Goal: Information Seeking & Learning: Learn about a topic

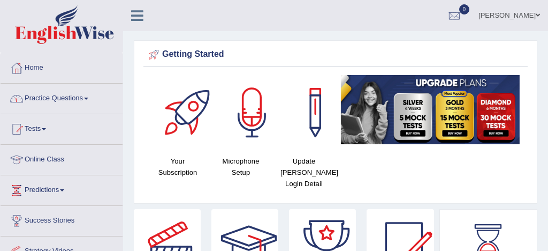
click at [58, 99] on link "Practice Questions" at bounding box center [62, 97] width 122 height 27
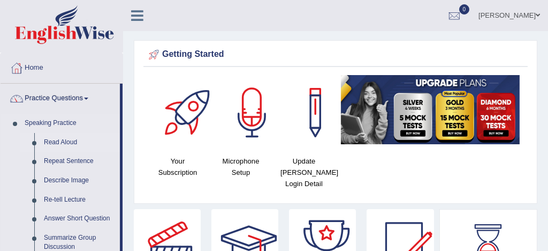
click at [71, 142] on link "Read Aloud" at bounding box center [79, 142] width 81 height 19
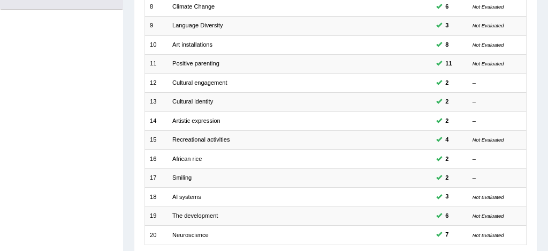
scroll to position [366, 0]
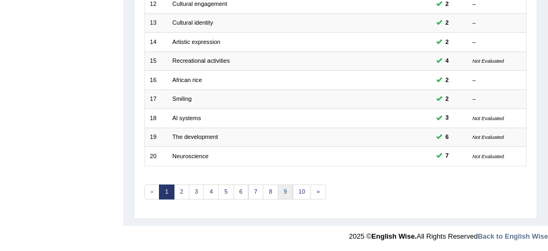
click at [286, 187] on link "9" at bounding box center [286, 191] width 16 height 15
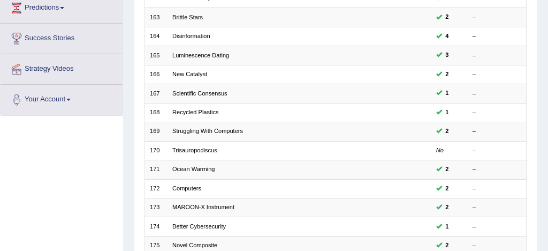
scroll to position [178, 0]
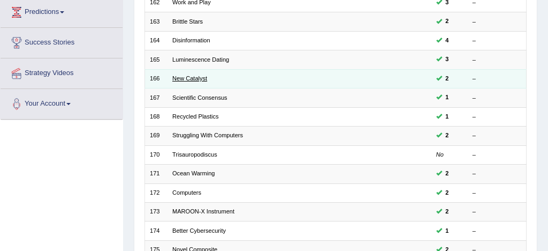
click at [188, 79] on link "New Catalyst" at bounding box center [189, 78] width 35 height 6
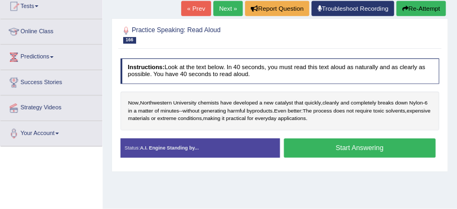
scroll to position [121, 0]
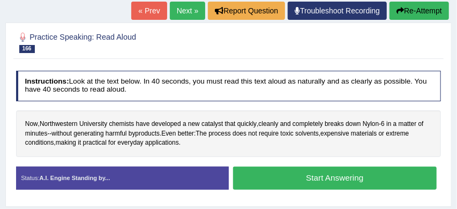
click at [330, 173] on button "Start Answering" at bounding box center [334, 178] width 203 height 23
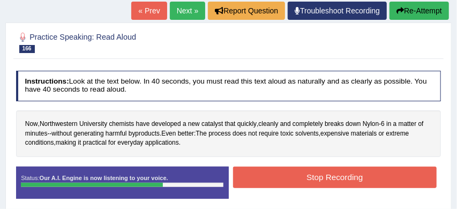
click at [292, 180] on button "Stop Recording" at bounding box center [334, 177] width 203 height 21
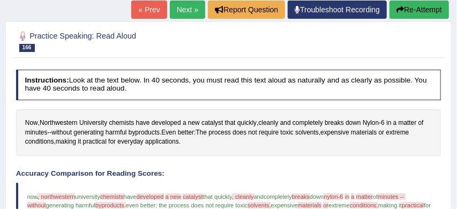
scroll to position [108, 0]
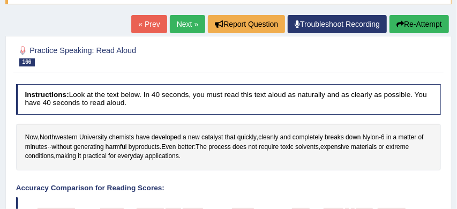
click at [174, 22] on link "Next »" at bounding box center [187, 24] width 35 height 18
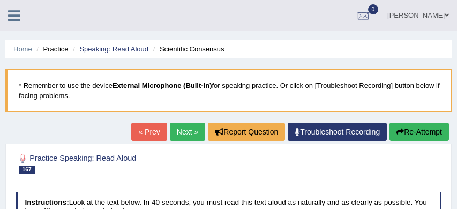
scroll to position [149, 0]
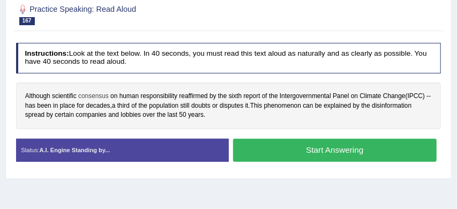
click at [98, 97] on span "consensus" at bounding box center [93, 97] width 31 height 10
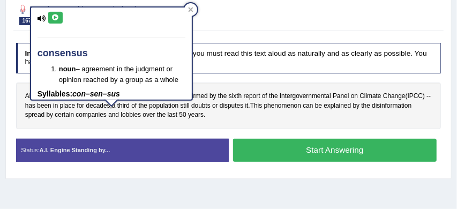
click at [211, 74] on div "Instructions: Look at the text below. In 40 seconds, you must read this text al…" at bounding box center [227, 105] width 429 height 135
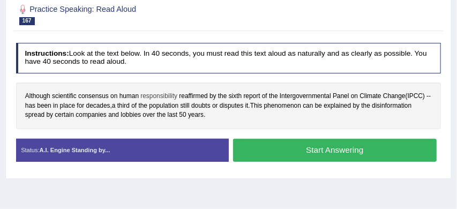
click at [157, 96] on span "responsibility" at bounding box center [158, 97] width 37 height 10
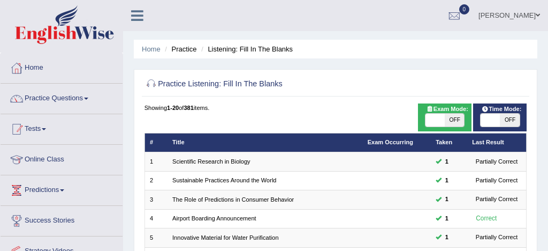
click at [79, 119] on link "Tests" at bounding box center [62, 127] width 122 height 27
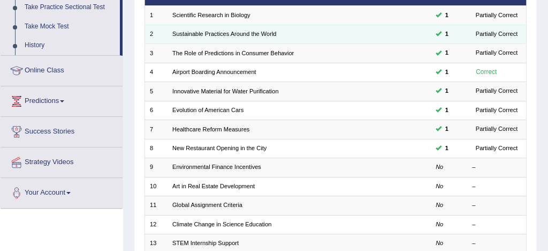
scroll to position [153, 0]
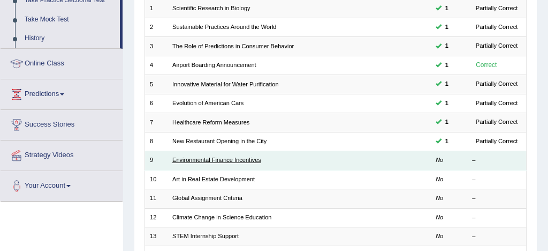
click at [203, 160] on link "Environmental Finance Incentives" at bounding box center [216, 159] width 89 height 6
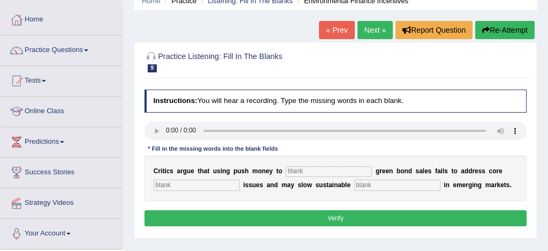
scroll to position [52, 0]
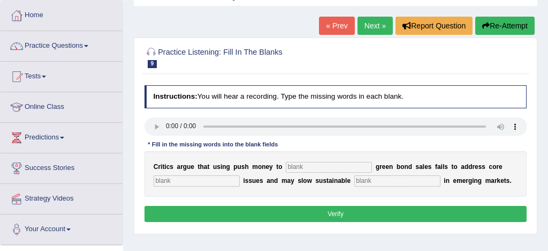
click at [309, 168] on input "text" at bounding box center [329, 167] width 86 height 11
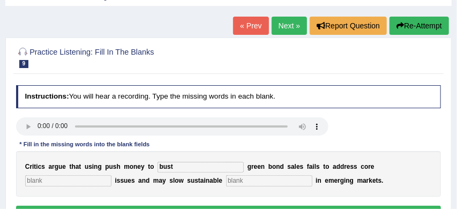
type input "bust"
click at [58, 178] on input "text" at bounding box center [68, 180] width 86 height 11
type input "climate"
click at [230, 179] on input "text" at bounding box center [269, 180] width 86 height 11
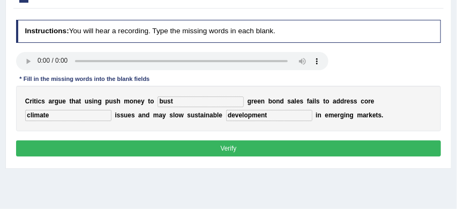
scroll to position [119, 0]
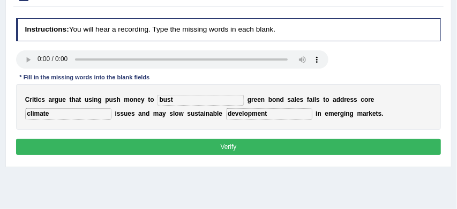
type input "development"
click at [259, 148] on button "Verify" at bounding box center [228, 147] width 425 height 16
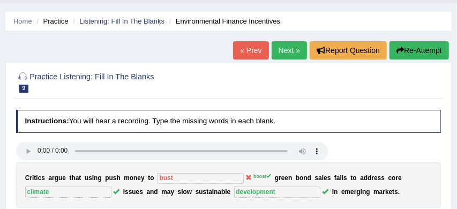
scroll to position [15, 0]
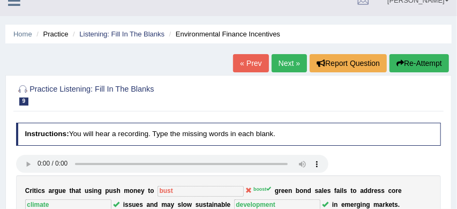
click at [411, 63] on button "Re-Attempt" at bounding box center [418, 63] width 59 height 18
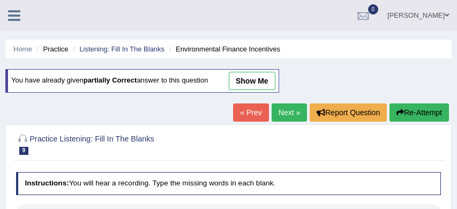
scroll to position [82, 0]
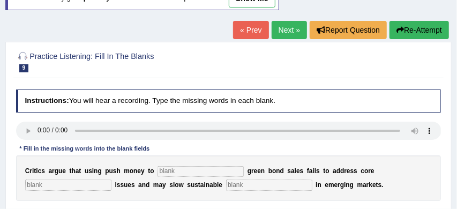
click at [196, 171] on input "text" at bounding box center [200, 171] width 86 height 11
type input "boost"
click at [59, 187] on input "text" at bounding box center [68, 184] width 86 height 11
type input "climate"
click at [245, 185] on input "text" at bounding box center [269, 184] width 86 height 11
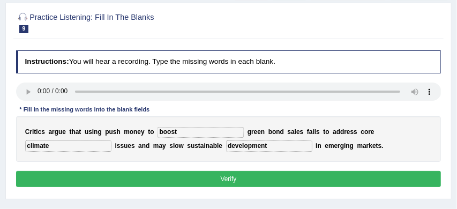
type input "development"
click at [320, 180] on button "Verify" at bounding box center [228, 179] width 425 height 16
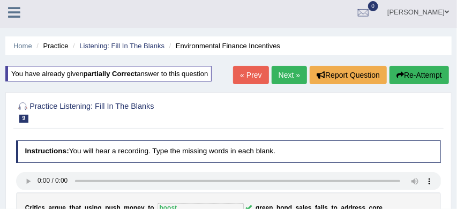
scroll to position [0, 0]
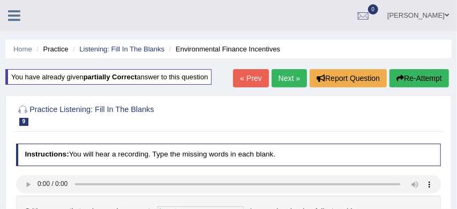
click at [290, 74] on link "Next »" at bounding box center [288, 78] width 35 height 18
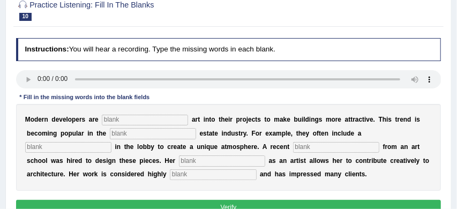
scroll to position [103, 0]
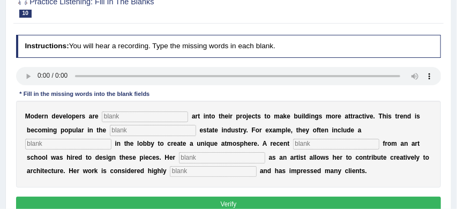
click at [121, 113] on input "text" at bounding box center [145, 116] width 86 height 11
type input "incoporate"
click at [132, 132] on input "text" at bounding box center [153, 130] width 86 height 11
type input "real"
click at [79, 142] on input "text" at bounding box center [68, 144] width 86 height 11
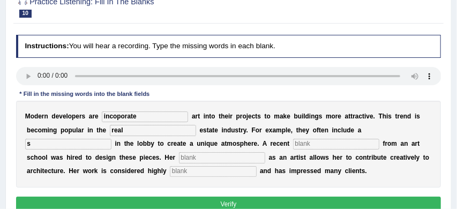
type input "s"
click at [302, 141] on input "text" at bounding box center [336, 144] width 86 height 11
type input "graduate"
click at [205, 158] on input "text" at bounding box center [222, 157] width 86 height 11
type input "profession"
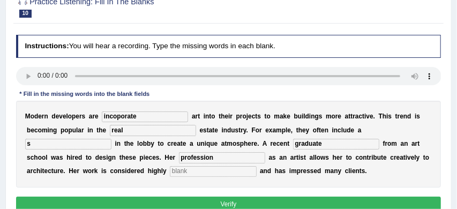
click at [200, 172] on input "text" at bounding box center [213, 171] width 86 height 11
type input "profeser"
click at [219, 202] on button "Verify" at bounding box center [228, 205] width 425 height 16
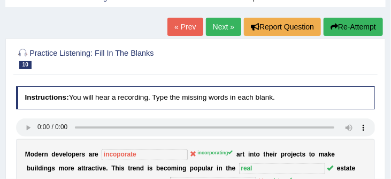
scroll to position [50, 0]
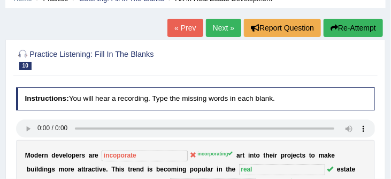
click at [220, 27] on link "Next »" at bounding box center [223, 28] width 35 height 18
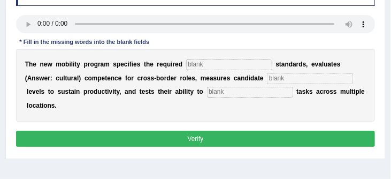
scroll to position [155, 0]
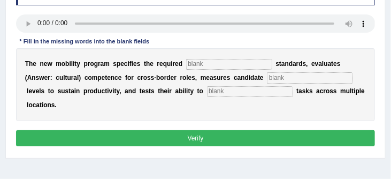
click at [207, 69] on input "text" at bounding box center [229, 64] width 86 height 11
type input "qualification"
click at [281, 77] on input "text" at bounding box center [310, 77] width 86 height 11
type input "energy"
click at [221, 93] on input "text" at bounding box center [250, 91] width 86 height 11
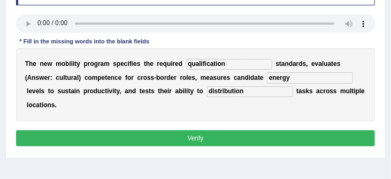
type input "distribution"
click at [229, 130] on button "Verify" at bounding box center [196, 138] width 360 height 16
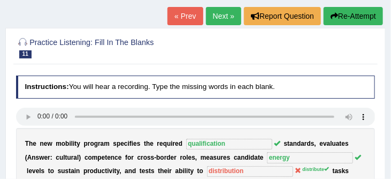
scroll to position [54, 0]
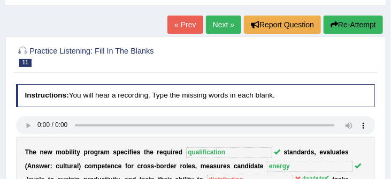
click at [217, 25] on link "Next »" at bounding box center [223, 25] width 35 height 18
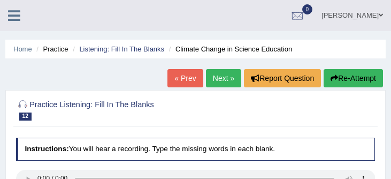
scroll to position [143, 0]
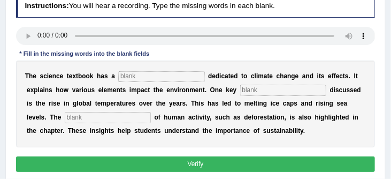
click at [141, 79] on input "text" at bounding box center [161, 76] width 86 height 11
type input "section"
click at [274, 93] on input "text" at bounding box center [283, 90] width 86 height 11
type input "factor"
click at [77, 123] on input "text" at bounding box center [108, 117] width 86 height 11
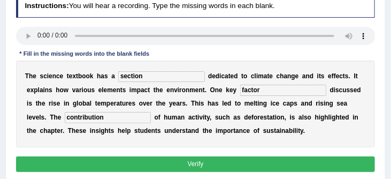
type input "contribution"
click at [130, 165] on button "Verify" at bounding box center [196, 164] width 360 height 16
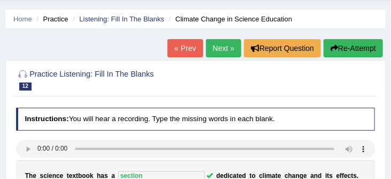
scroll to position [27, 0]
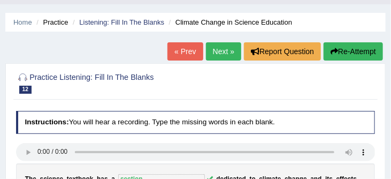
click at [215, 51] on link "Next »" at bounding box center [223, 51] width 35 height 18
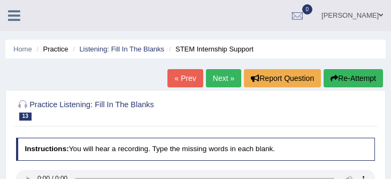
scroll to position [165, 0]
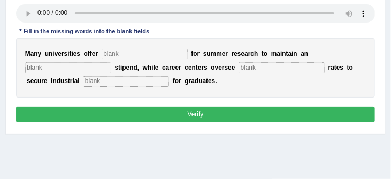
click at [83, 84] on input "text" at bounding box center [126, 81] width 86 height 11
type input "experiment"
click at [118, 57] on input "text" at bounding box center [145, 54] width 86 height 11
type input "subsatic"
click at [63, 69] on input "text" at bounding box center [68, 67] width 86 height 11
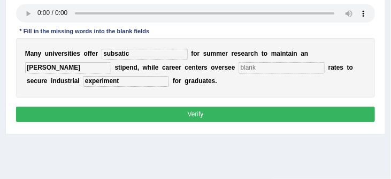
type input "[PERSON_NAME]"
click at [251, 69] on input "text" at bounding box center [282, 67] width 86 height 11
type input "placement"
click at [240, 115] on button "Verify" at bounding box center [196, 115] width 360 height 16
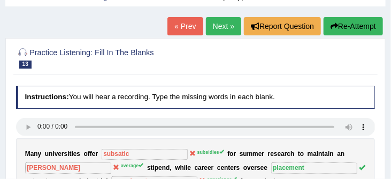
scroll to position [52, 0]
click at [213, 28] on link "Next »" at bounding box center [223, 26] width 35 height 18
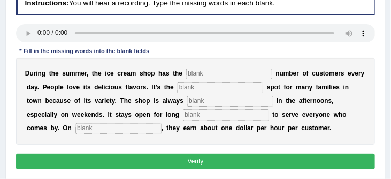
scroll to position [153, 0]
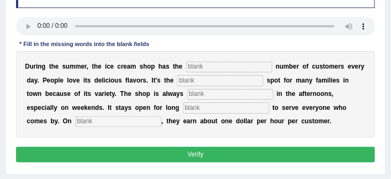
click at [202, 68] on input "text" at bounding box center [229, 67] width 86 height 11
type input "same"
click at [200, 79] on input "text" at bounding box center [220, 80] width 86 height 11
type input "favourate"
click at [187, 97] on input "text" at bounding box center [230, 94] width 86 height 11
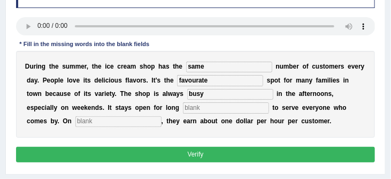
type input "busy"
click at [183, 113] on input "text" at bounding box center [226, 107] width 86 height 11
type input "hours"
click at [84, 126] on input "text" at bounding box center [119, 121] width 86 height 11
type input "[PERSON_NAME]"
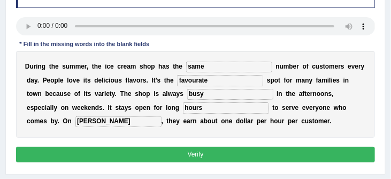
click at [136, 154] on button "Verify" at bounding box center [196, 155] width 360 height 16
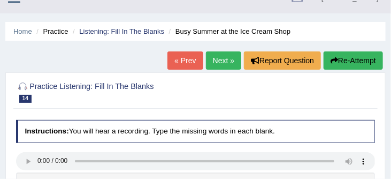
scroll to position [0, 0]
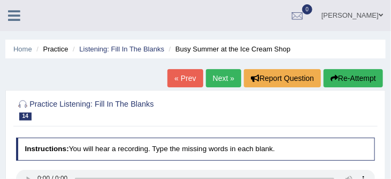
click at [355, 78] on button "Re-Attempt" at bounding box center [353, 78] width 59 height 18
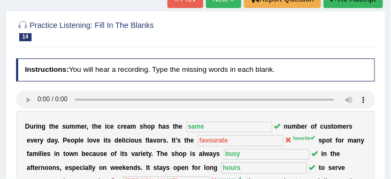
scroll to position [88, 0]
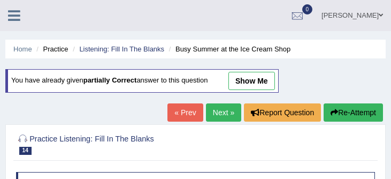
scroll to position [163, 0]
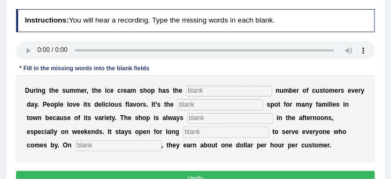
click at [202, 92] on input "text" at bounding box center [229, 91] width 86 height 11
type input "same"
click at [190, 106] on input "text" at bounding box center [220, 104] width 86 height 11
type input "flav"
click at [187, 121] on input "text" at bounding box center [230, 118] width 86 height 11
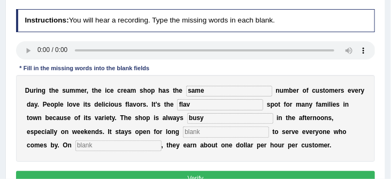
type input "busy"
click at [183, 137] on input "text" at bounding box center [226, 131] width 86 height 11
type input "hours"
click at [81, 146] on input "text" at bounding box center [119, 145] width 86 height 11
type input "average"
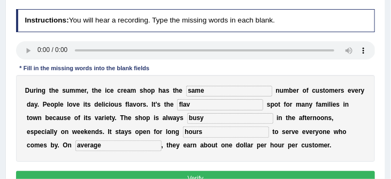
click at [196, 104] on input "flav" at bounding box center [220, 104] width 86 height 11
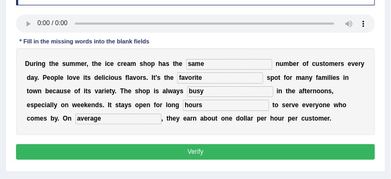
type input "favorite"
click at [225, 153] on button "Verify" at bounding box center [196, 152] width 360 height 16
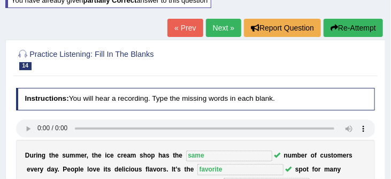
scroll to position [76, 0]
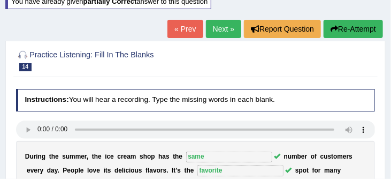
click at [220, 28] on link "Next »" at bounding box center [223, 29] width 35 height 18
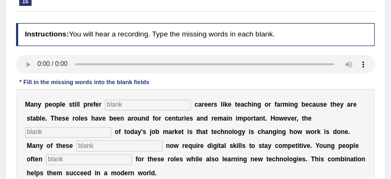
scroll to position [134, 0]
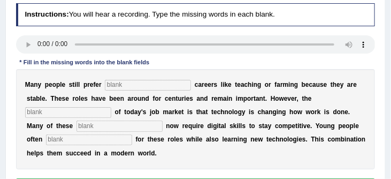
click at [124, 87] on input "text" at bounding box center [148, 85] width 86 height 11
type input "tradetional"
click at [76, 115] on input "text" at bounding box center [68, 112] width 86 height 11
type input "reality"
click at [77, 128] on input "text" at bounding box center [120, 125] width 86 height 11
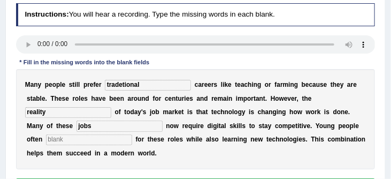
type input "jobs"
click at [67, 143] on input "text" at bounding box center [89, 139] width 86 height 11
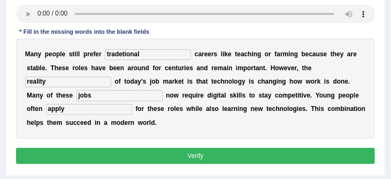
scroll to position [165, 0]
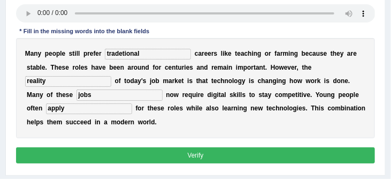
type input "apply"
click at [132, 157] on button "Verify" at bounding box center [196, 155] width 360 height 16
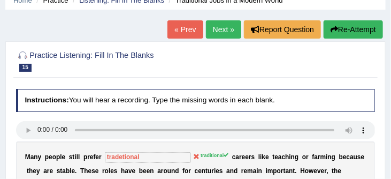
scroll to position [46, 0]
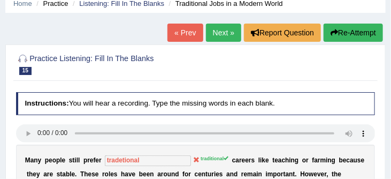
click at [216, 32] on link "Next »" at bounding box center [223, 33] width 35 height 18
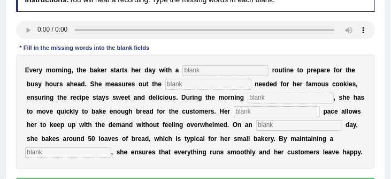
scroll to position [154, 0]
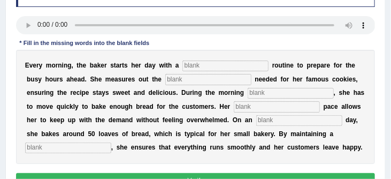
click at [201, 67] on input "text" at bounding box center [226, 66] width 86 height 11
type input "simple"
click at [173, 82] on input "text" at bounding box center [208, 79] width 86 height 11
type input "sugar"
click at [248, 94] on input "text" at bounding box center [291, 93] width 86 height 11
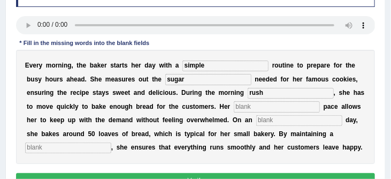
type input "rush"
click at [238, 107] on input "text" at bounding box center [277, 106] width 86 height 11
type input "study"
click at [261, 126] on input "text" at bounding box center [299, 120] width 86 height 11
type input "average"
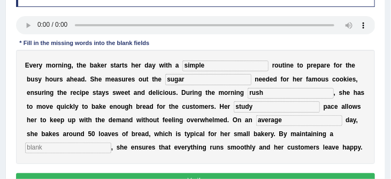
click at [86, 148] on input "text" at bounding box center [68, 147] width 86 height 11
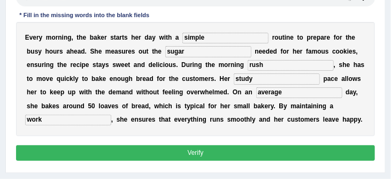
type input "work"
click at [163, 152] on button "Verify" at bounding box center [196, 153] width 360 height 16
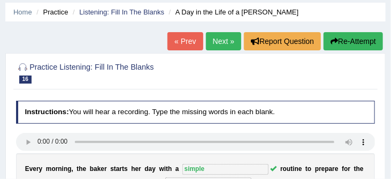
scroll to position [35, 0]
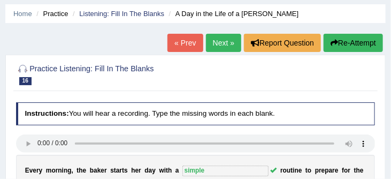
click at [218, 41] on link "Next »" at bounding box center [223, 43] width 35 height 18
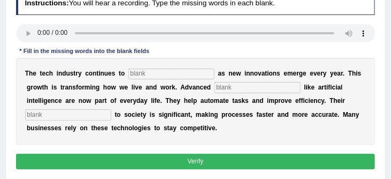
scroll to position [148, 0]
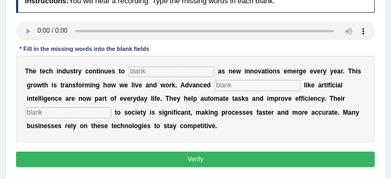
click at [146, 69] on input "text" at bounding box center [172, 71] width 86 height 11
type input "b"
type input "[PERSON_NAME]"
click at [233, 87] on input "text" at bounding box center [258, 85] width 86 height 11
type input "systems"
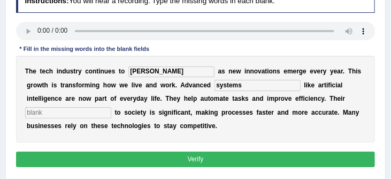
click at [63, 114] on input "text" at bounding box center [68, 112] width 86 height 11
type input "contribution"
click at [117, 162] on button "Verify" at bounding box center [196, 160] width 360 height 16
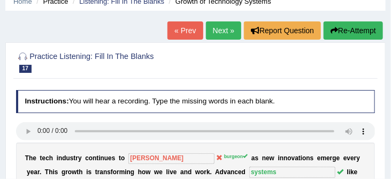
scroll to position [46, 0]
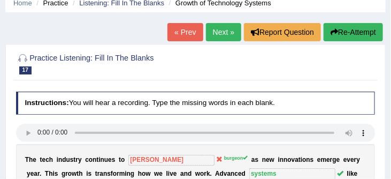
click at [218, 30] on link "Next »" at bounding box center [223, 32] width 35 height 18
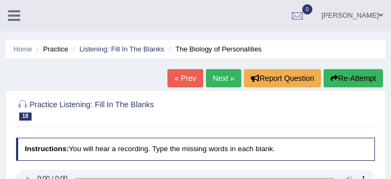
scroll to position [135, 0]
